Goal: Task Accomplishment & Management: Manage account settings

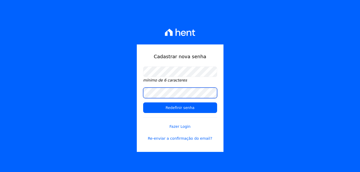
click at [143, 103] on input "Redefinir senha" at bounding box center [180, 108] width 74 height 11
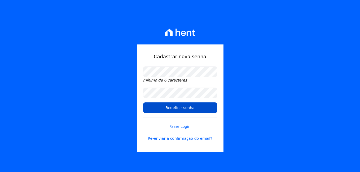
click at [184, 107] on input "Redefinir senha" at bounding box center [180, 108] width 74 height 11
drag, startPoint x: 176, startPoint y: 109, endPoint x: 187, endPoint y: 109, distance: 11.7
click at [176, 109] on input "Redefinir senha" at bounding box center [180, 108] width 74 height 11
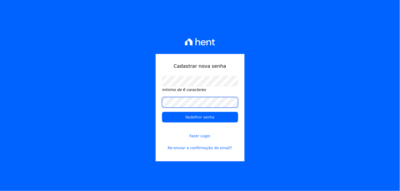
click at [162, 112] on input "Redefinir senha" at bounding box center [200, 117] width 76 height 11
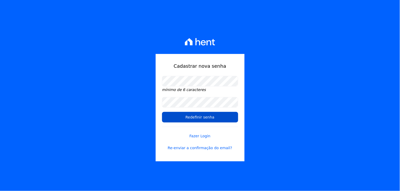
click at [202, 120] on input "Redefinir senha" at bounding box center [200, 117] width 76 height 11
click at [201, 117] on input "Redefinir senha" at bounding box center [200, 117] width 76 height 11
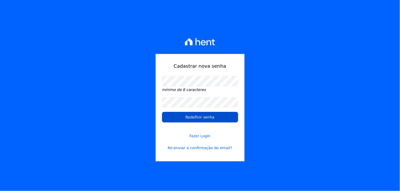
click at [201, 117] on input "Redefinir senha" at bounding box center [200, 117] width 76 height 11
click at [201, 116] on input "Redefinir senha" at bounding box center [200, 117] width 76 height 11
click at [200, 116] on input "Redefinir senha" at bounding box center [200, 117] width 76 height 11
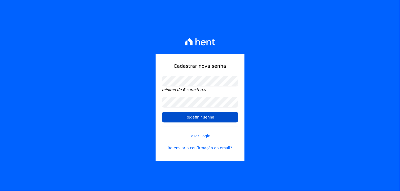
click at [200, 116] on input "Redefinir senha" at bounding box center [200, 117] width 76 height 11
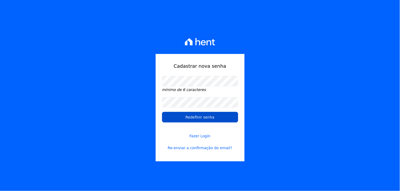
click at [200, 116] on input "Redefinir senha" at bounding box center [200, 117] width 76 height 11
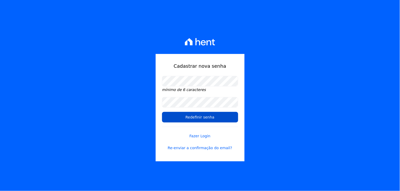
click at [200, 116] on input "Redefinir senha" at bounding box center [200, 117] width 76 height 11
click at [201, 117] on input "Redefinir senha" at bounding box center [200, 117] width 76 height 11
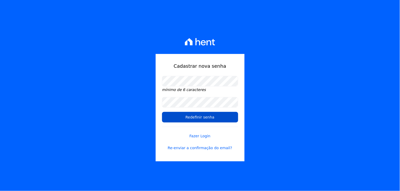
click at [201, 117] on input "Redefinir senha" at bounding box center [200, 117] width 76 height 11
